Goal: Task Accomplishment & Management: Manage account settings

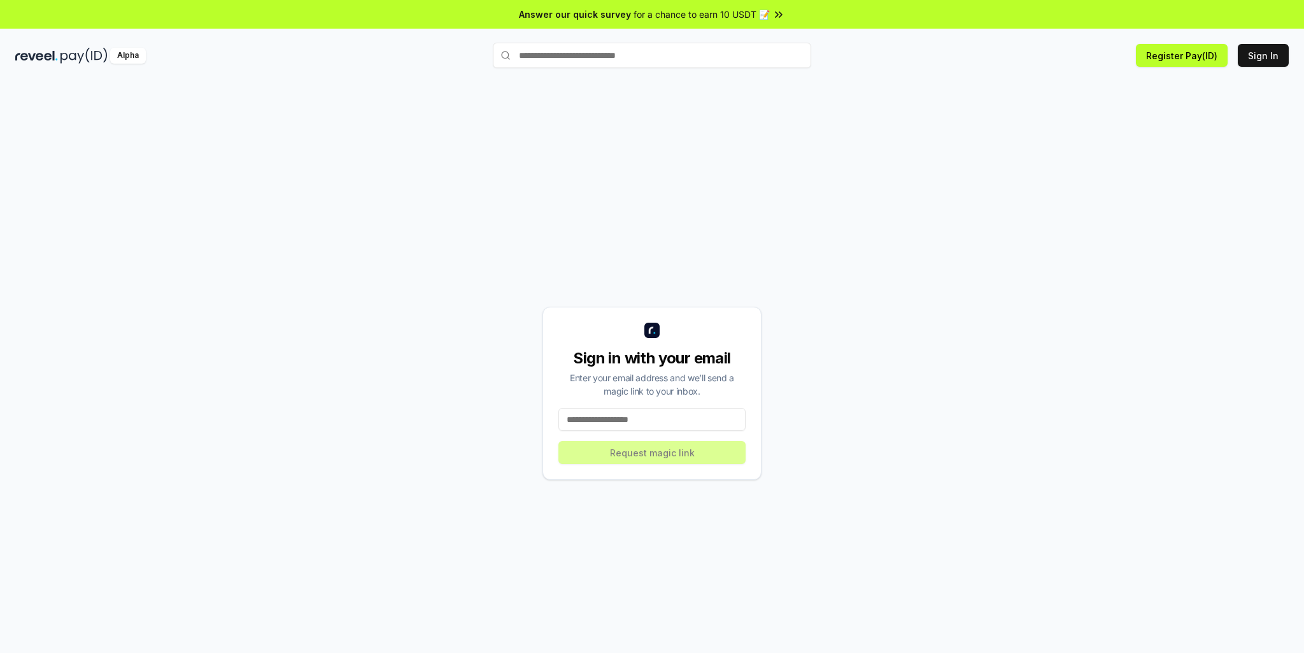
click at [657, 421] on input at bounding box center [652, 419] width 187 height 23
click at [1178, 63] on button "Register Pay(ID)" at bounding box center [1182, 55] width 92 height 23
click at [623, 425] on input at bounding box center [652, 419] width 187 height 23
type input "**********"
click at [666, 464] on button "Request magic link" at bounding box center [652, 452] width 187 height 23
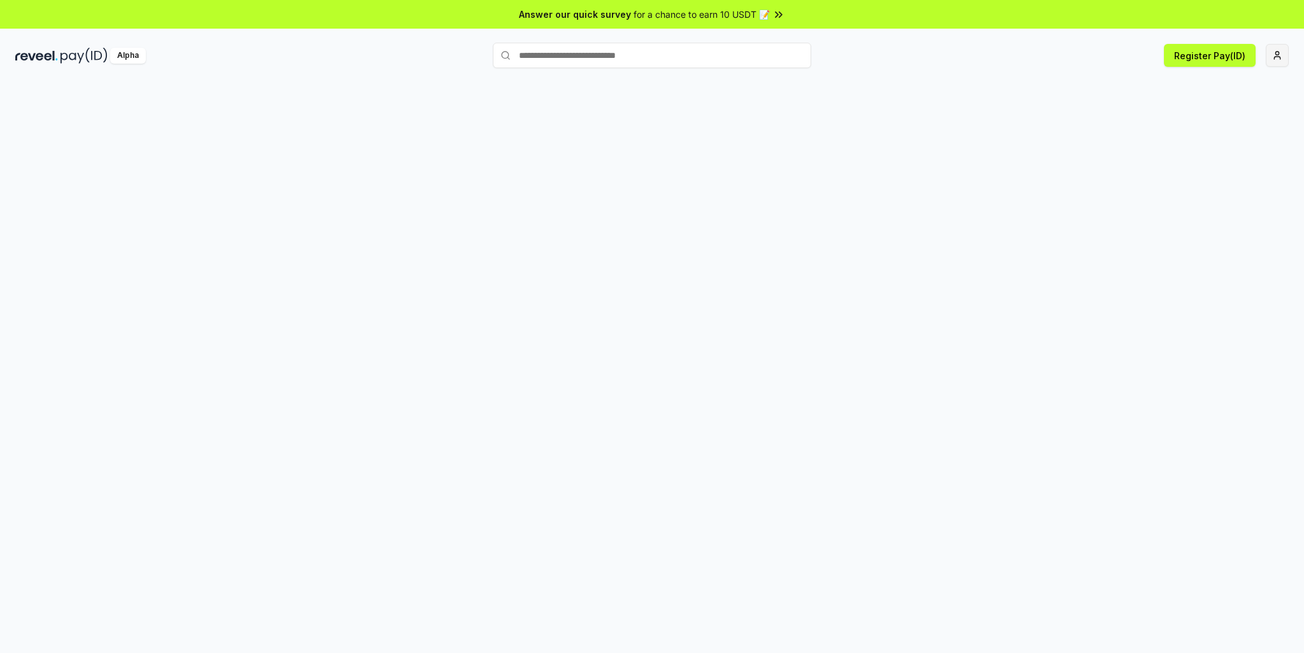
click at [1274, 47] on html "Answer our quick survey for a chance to earn 10 USDT 📝 Alpha Register Pay(ID)" at bounding box center [652, 326] width 1304 height 653
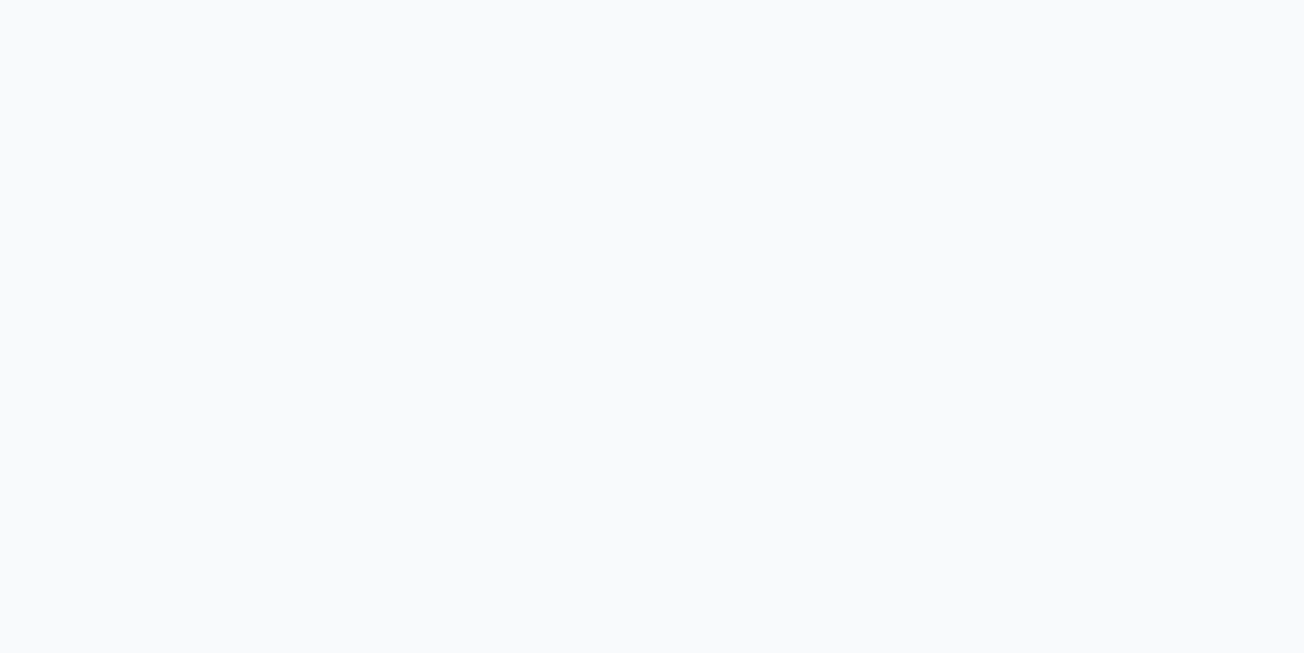
click at [938, 227] on body at bounding box center [652, 326] width 1304 height 653
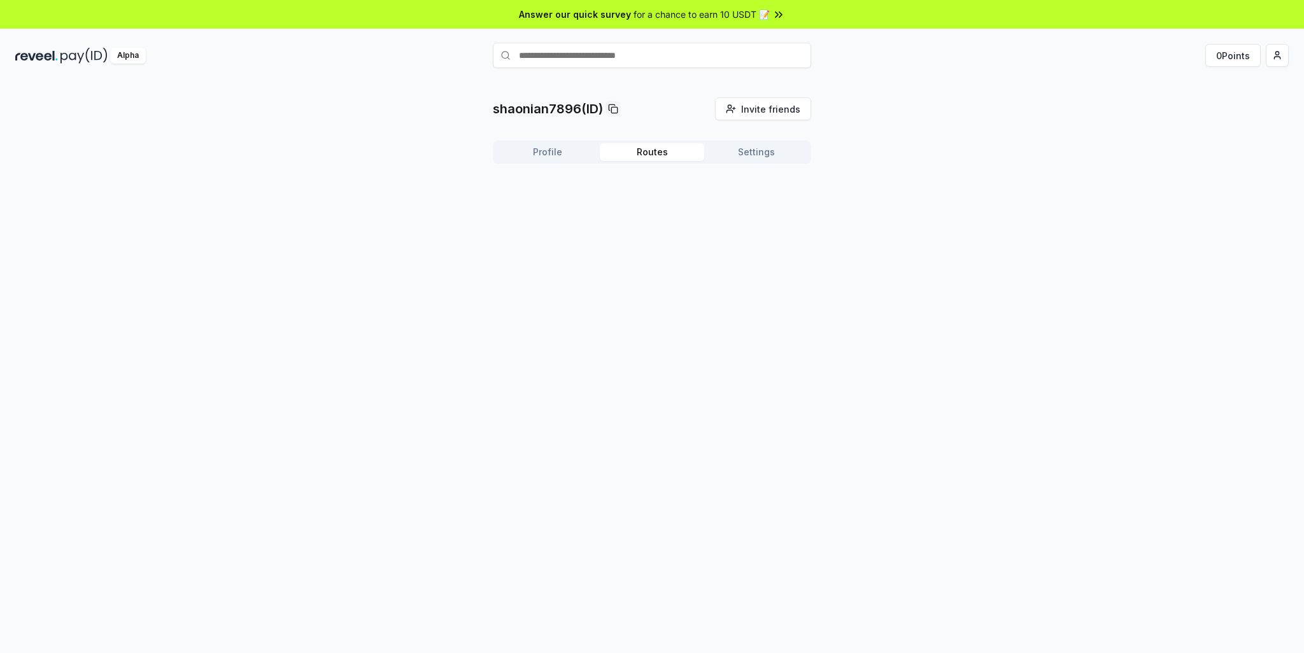
click at [661, 143] on button "Routes" at bounding box center [652, 152] width 104 height 18
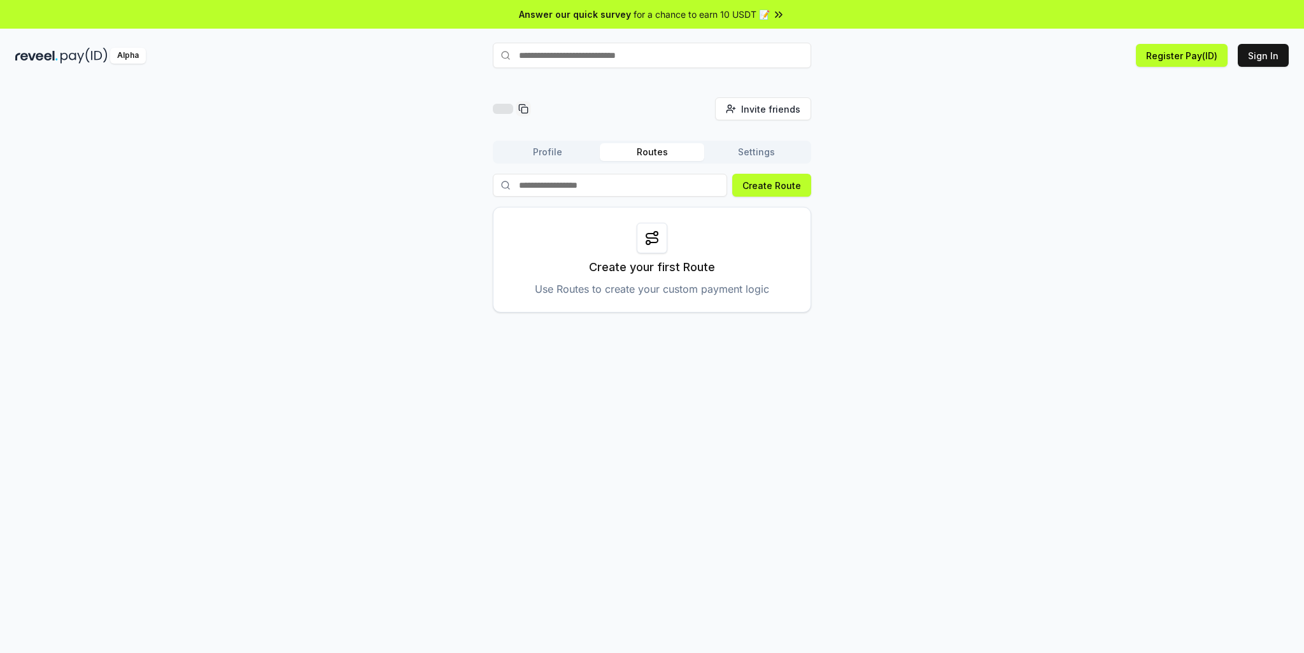
click at [753, 152] on button "Settings" at bounding box center [756, 152] width 104 height 18
click at [663, 150] on button "Routes" at bounding box center [652, 152] width 104 height 18
click at [564, 151] on button "Profile" at bounding box center [547, 152] width 104 height 18
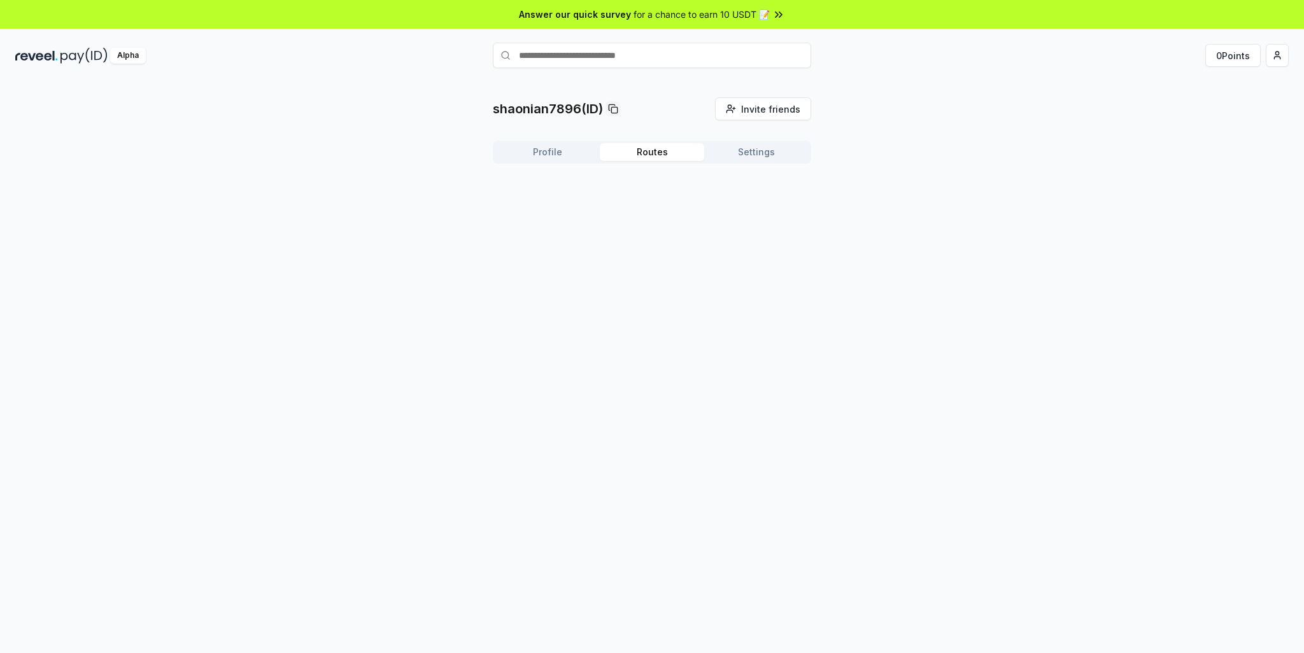
click at [640, 152] on button "Routes" at bounding box center [652, 152] width 104 height 18
click at [894, 235] on div "shaonian7896(ID) Invite friends Invite Profile Routes Settings Create Route Cre…" at bounding box center [652, 204] width 1274 height 215
click at [794, 189] on button "Create Route" at bounding box center [771, 185] width 79 height 23
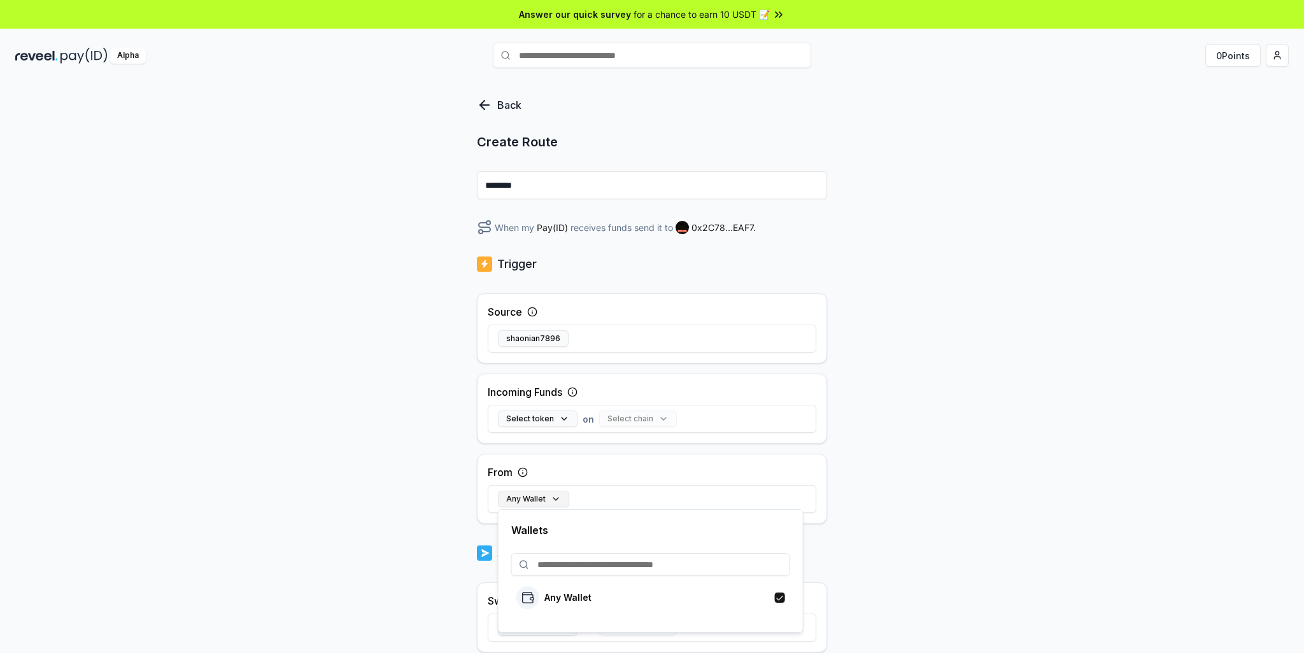
click at [535, 497] on button "Any Wallet" at bounding box center [533, 499] width 71 height 17
click at [535, 491] on button "Any Wallet" at bounding box center [533, 499] width 71 height 17
click at [567, 594] on p "Any Wallet" at bounding box center [568, 598] width 47 height 10
click at [488, 105] on icon at bounding box center [484, 105] width 9 height 0
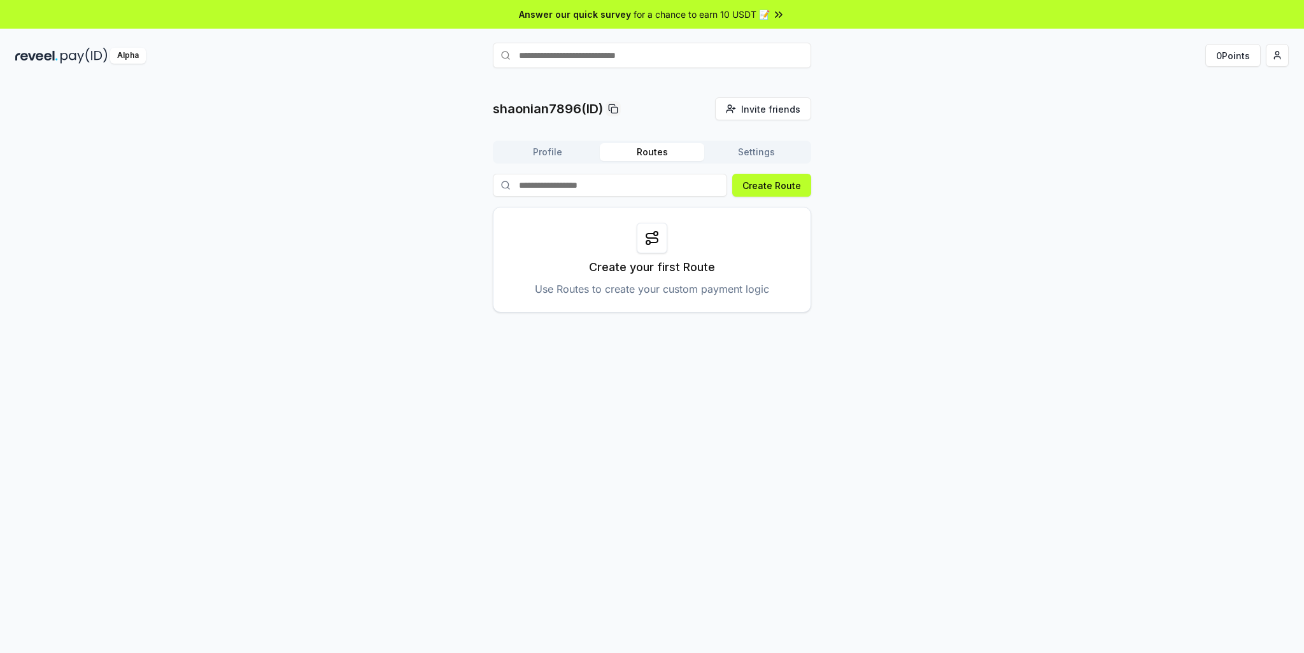
click at [913, 178] on div "shaonian7896(ID) Invite friends Invite Profile Routes Settings Create Route Cre…" at bounding box center [652, 204] width 1274 height 215
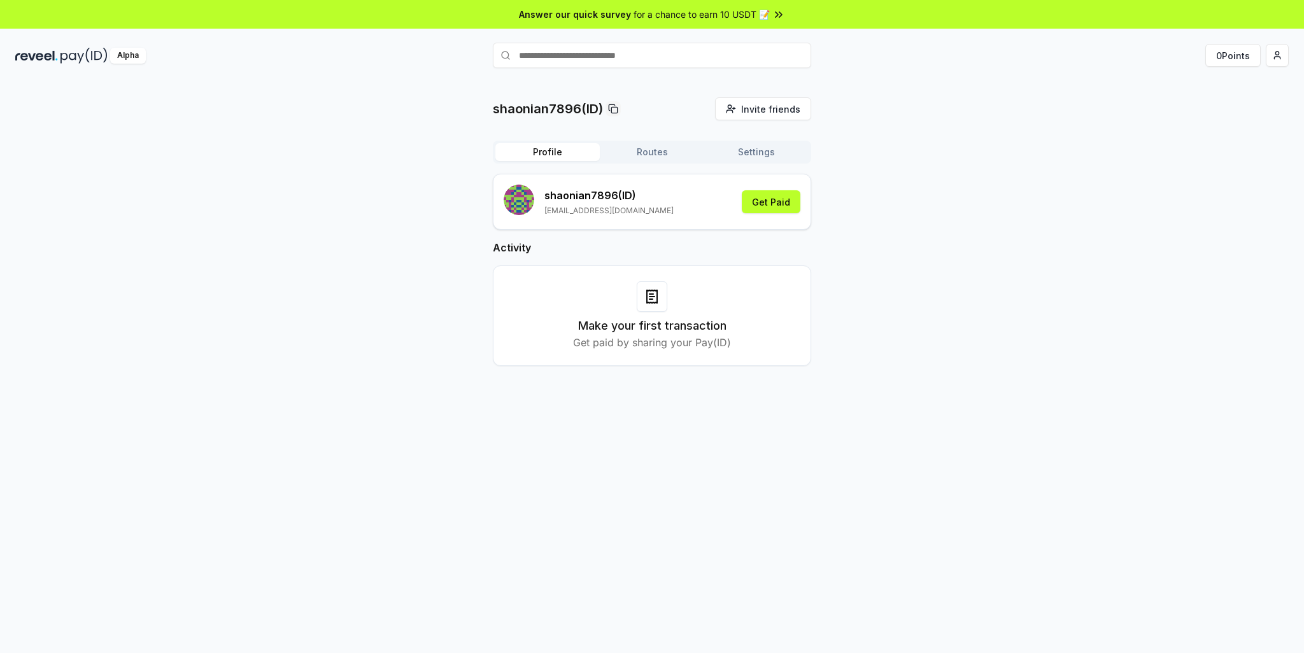
click at [552, 146] on button "Profile" at bounding box center [547, 152] width 104 height 18
click at [778, 207] on button "Get Paid" at bounding box center [771, 201] width 59 height 23
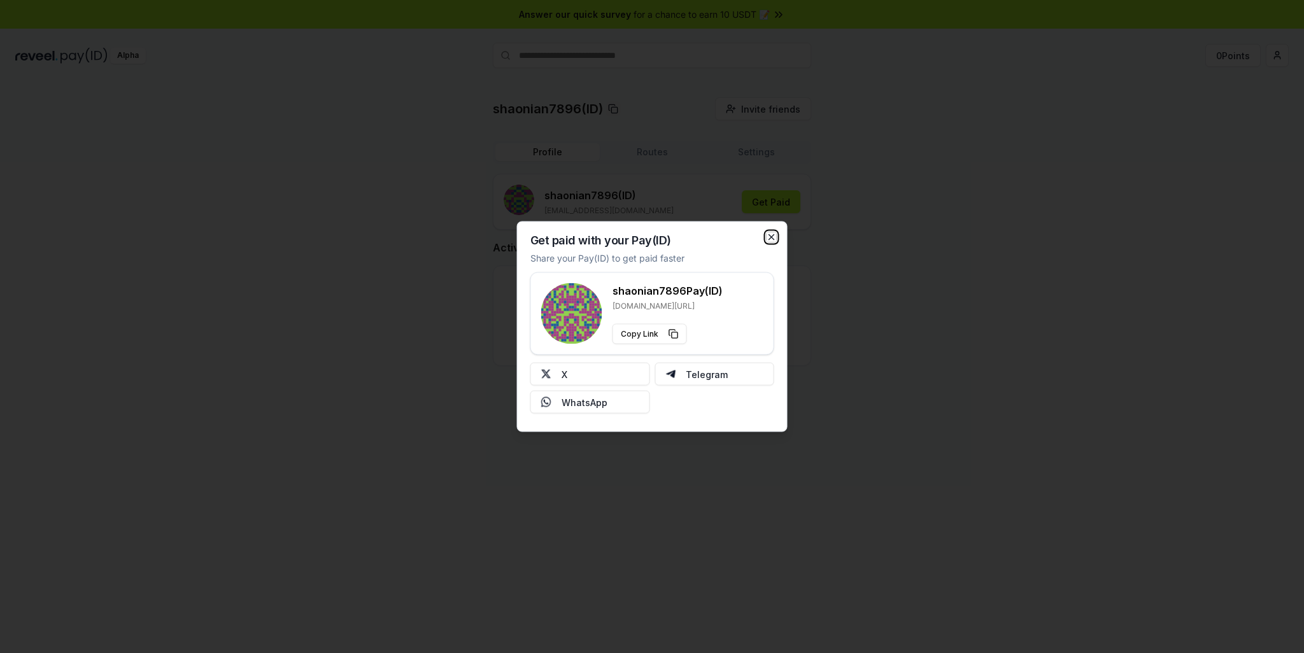
click at [773, 240] on icon "button" at bounding box center [772, 237] width 10 height 10
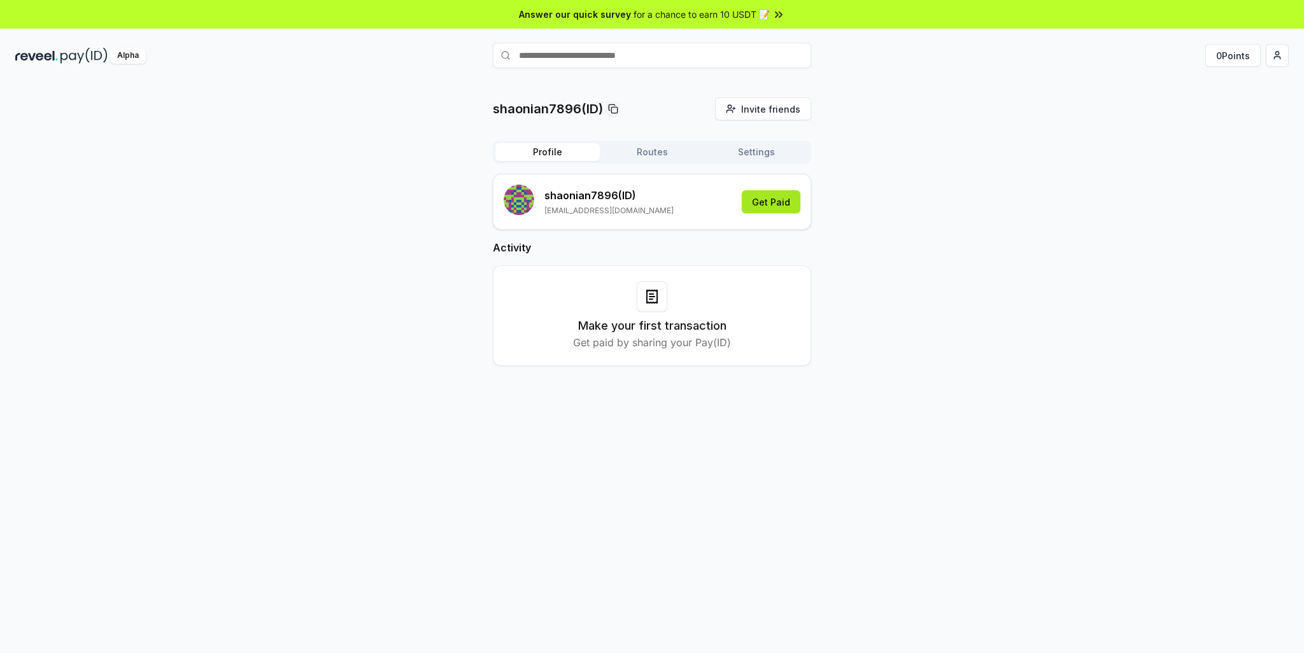
click at [777, 211] on button "Get Paid" at bounding box center [771, 201] width 59 height 23
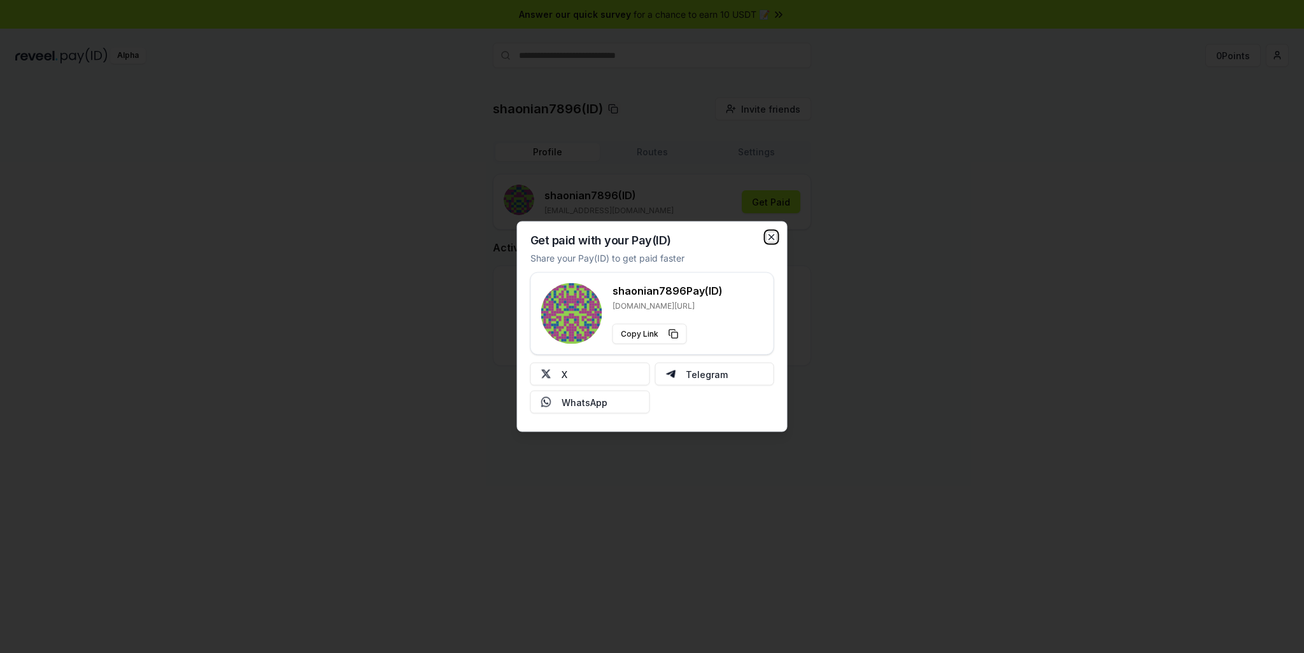
click at [772, 235] on icon "button" at bounding box center [772, 237] width 10 height 10
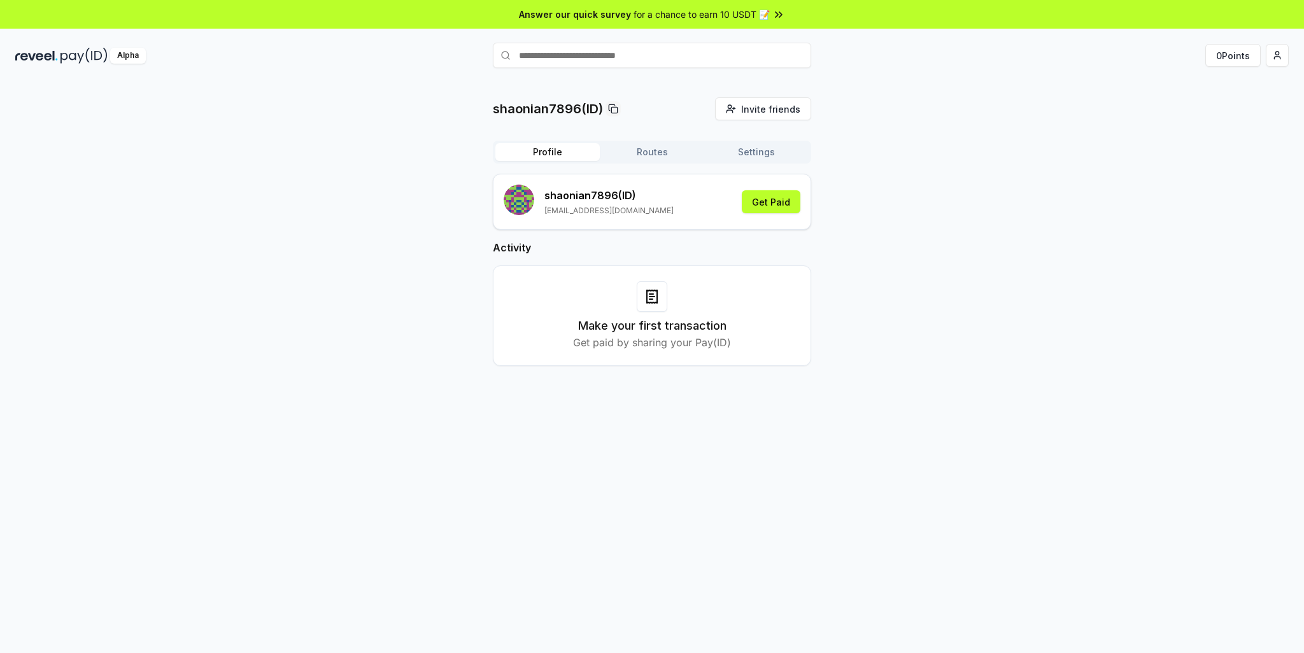
click at [674, 332] on h3 "Make your first transaction" at bounding box center [652, 326] width 148 height 18
click at [776, 209] on button "Get Paid" at bounding box center [771, 201] width 59 height 23
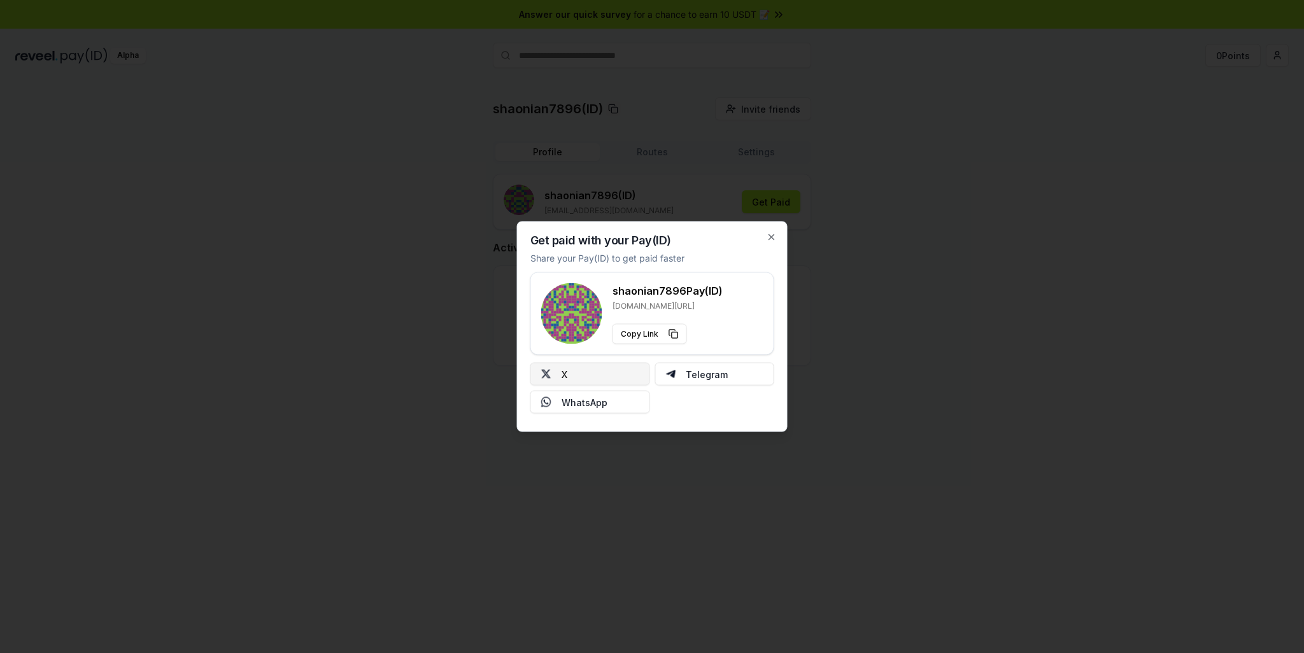
click at [583, 365] on button "X" at bounding box center [591, 374] width 120 height 23
click at [771, 236] on icon "button" at bounding box center [771, 237] width 5 height 5
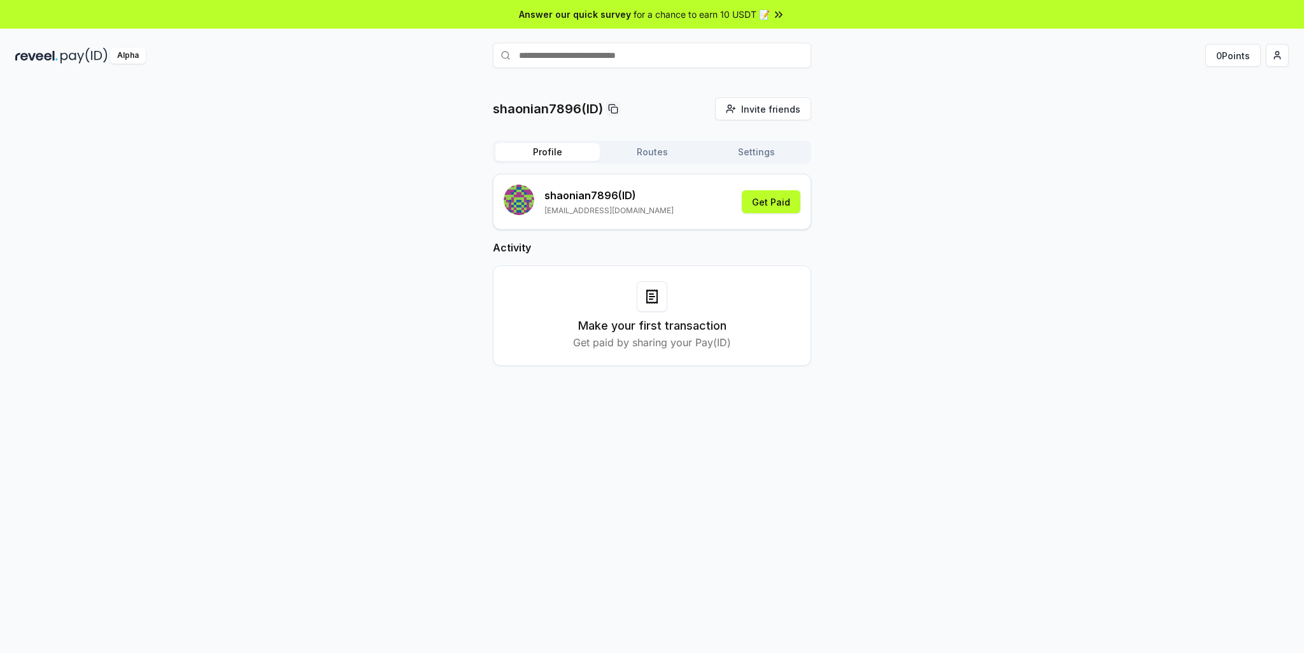
click at [683, 356] on div "Make your first transaction Get paid by sharing your Pay(ID)" at bounding box center [652, 316] width 318 height 101
click at [664, 350] on p "Get paid by sharing your Pay(ID)" at bounding box center [652, 342] width 158 height 15
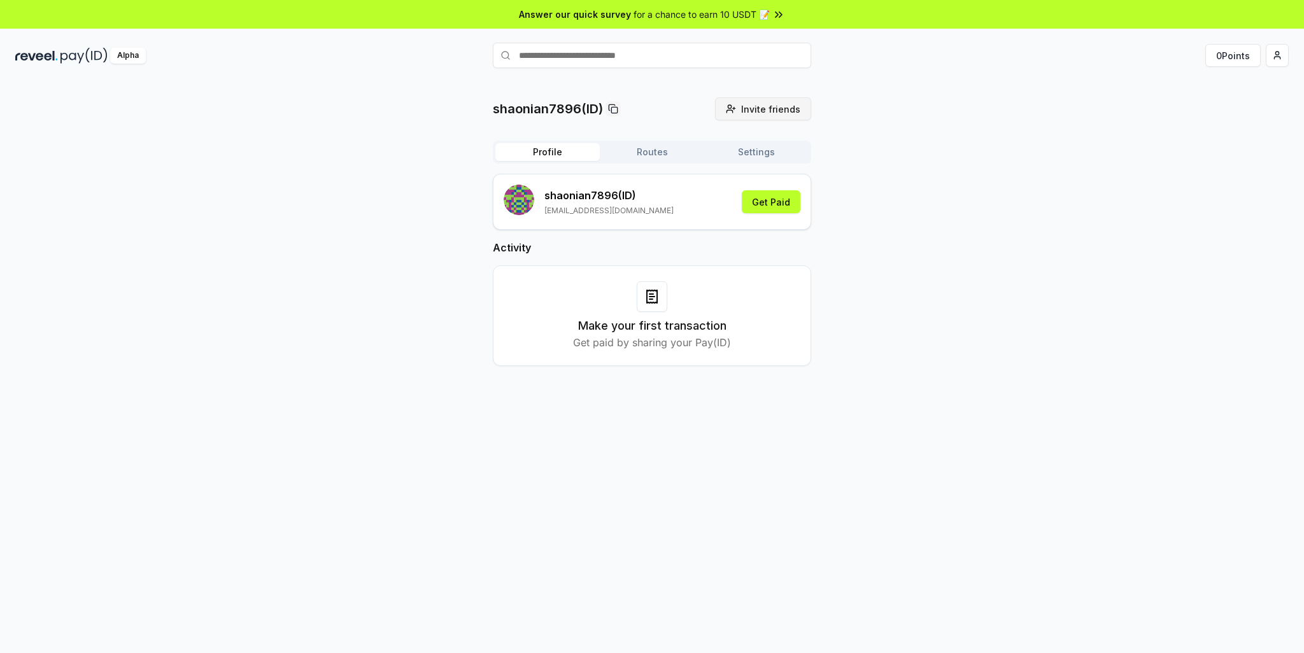
click at [755, 104] on span "Invite friends" at bounding box center [770, 109] width 59 height 13
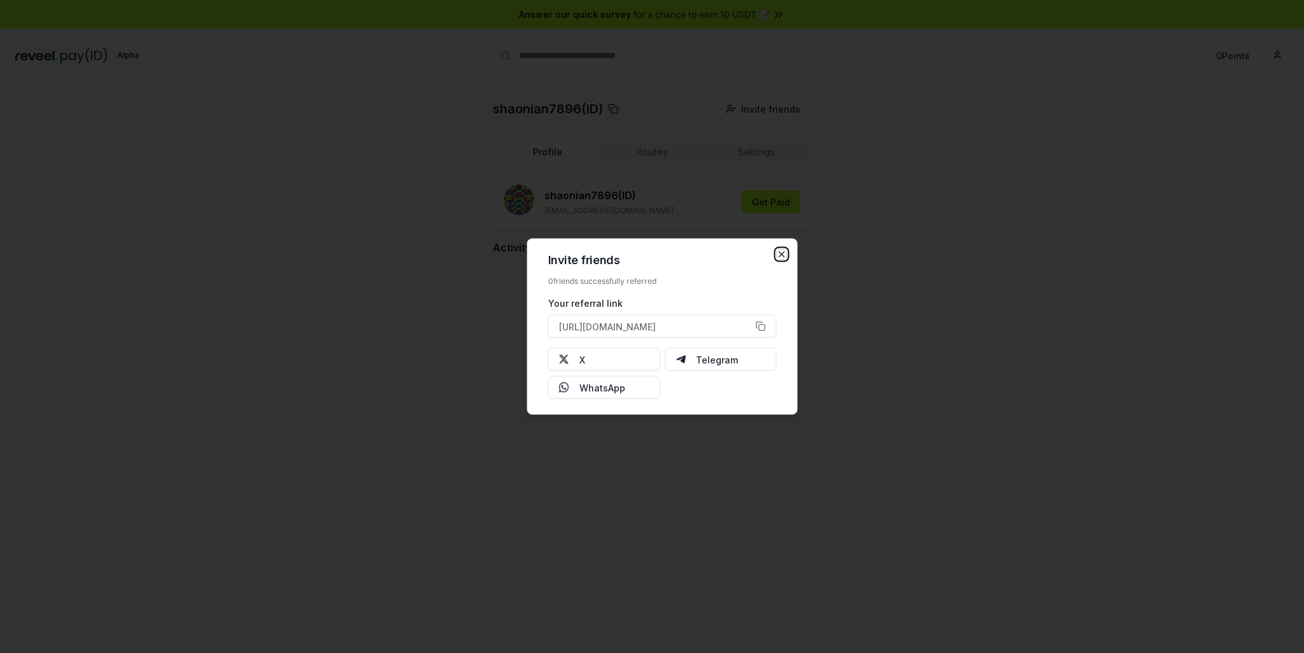
click at [780, 255] on icon "button" at bounding box center [782, 255] width 10 height 10
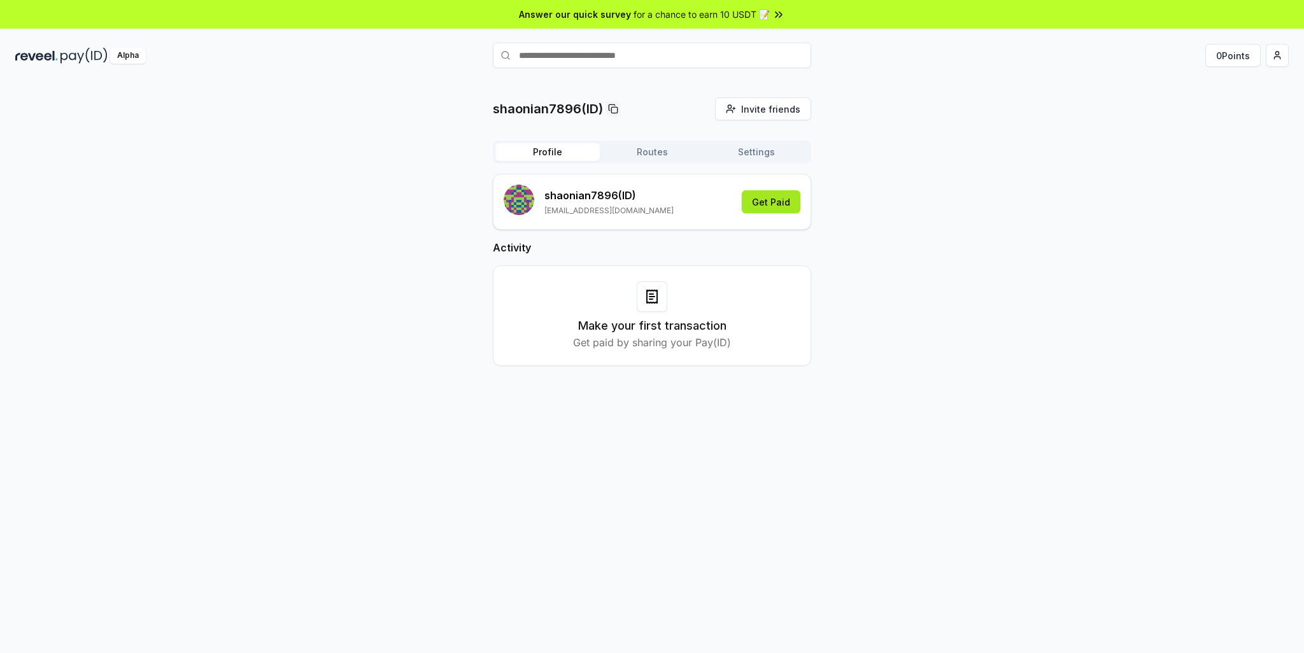
click at [781, 200] on button "Get Paid" at bounding box center [771, 201] width 59 height 23
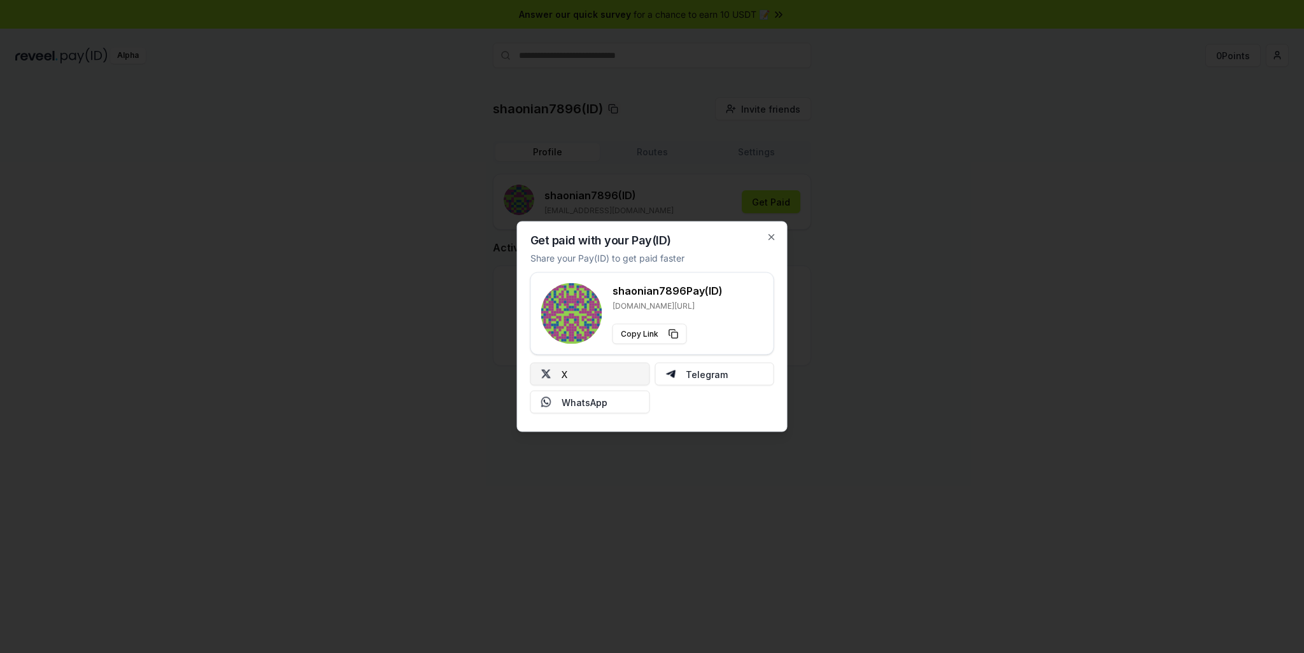
click at [597, 375] on button "X" at bounding box center [591, 374] width 120 height 23
click at [776, 244] on div "Get paid with your Pay(ID) Share your Pay(ID) to get paid faster shaonian7896 P…" at bounding box center [652, 327] width 271 height 211
click at [772, 236] on icon "button" at bounding box center [771, 237] width 5 height 5
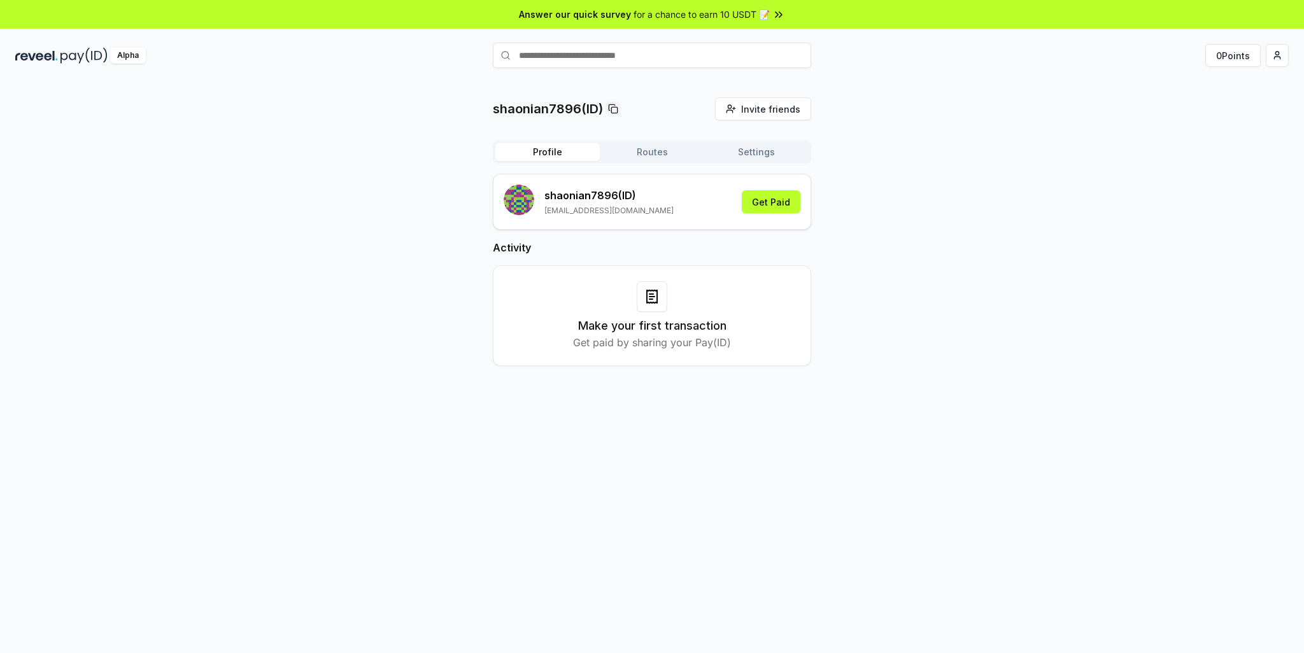
click at [655, 294] on icon at bounding box center [651, 296] width 15 height 15
click at [701, 309] on button "7.000 USDC 7 USDC" at bounding box center [652, 316] width 297 height 22
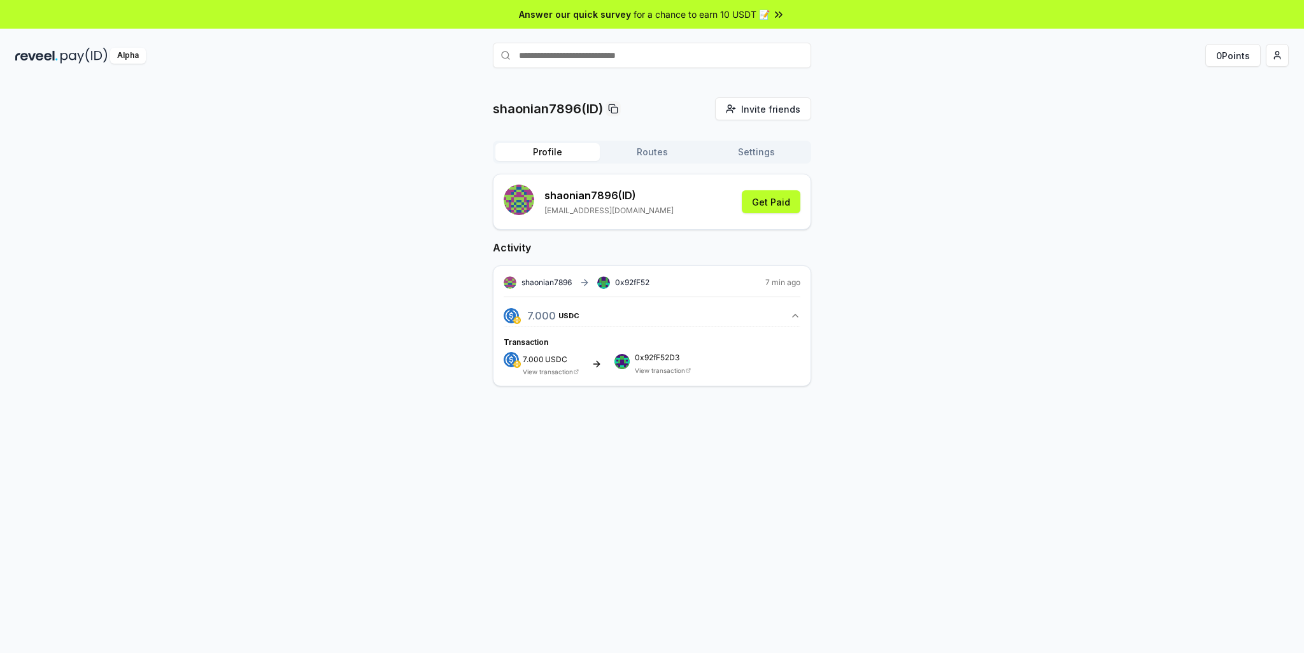
click at [701, 309] on button "7.000 USDC 7 USDC" at bounding box center [652, 316] width 297 height 22
